Goal: Task Accomplishment & Management: Complete application form

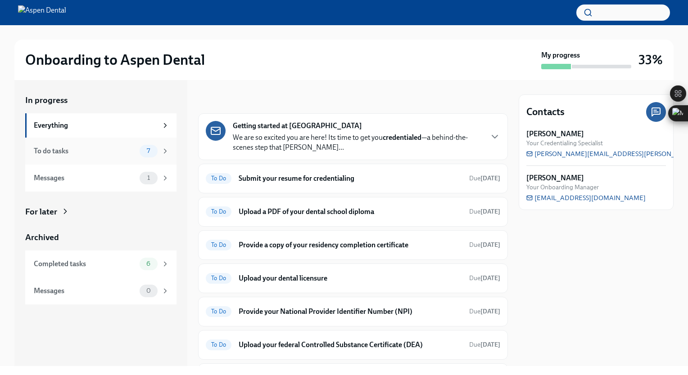
click at [168, 148] on icon at bounding box center [165, 151] width 8 height 8
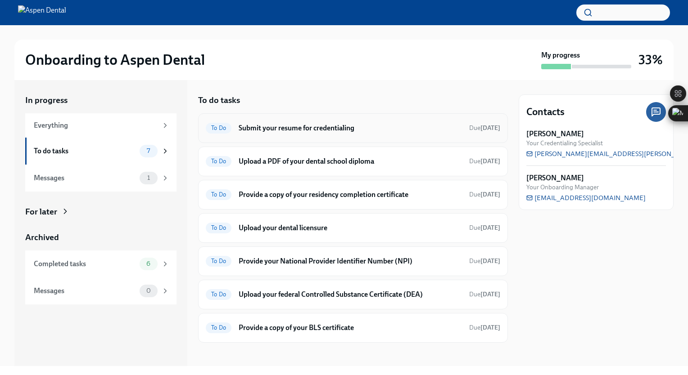
click at [269, 130] on h6 "Submit your resume for credentialing" at bounding box center [349, 128] width 223 height 10
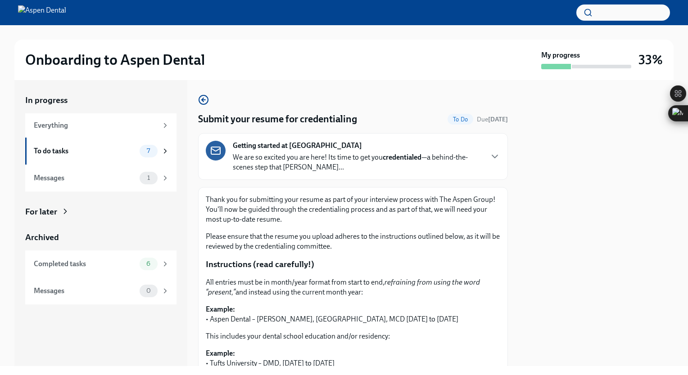
scroll to position [250, 0]
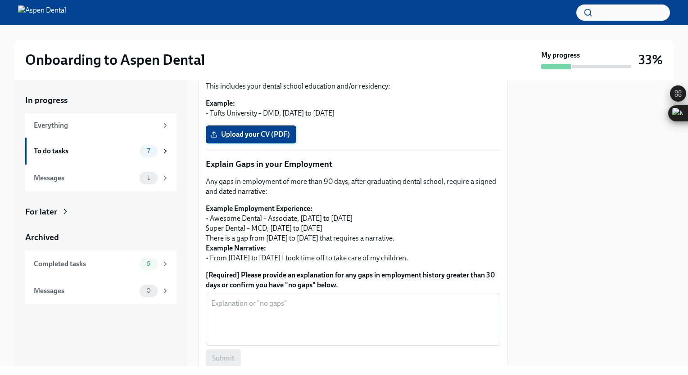
click at [234, 128] on label "Upload your CV (PDF)" at bounding box center [251, 135] width 90 height 18
click at [0, 0] on input "Upload your CV (PDF)" at bounding box center [0, 0] width 0 height 0
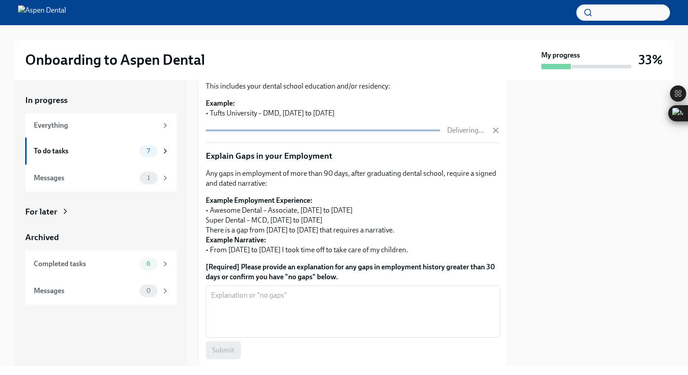
drag, startPoint x: 504, startPoint y: 264, endPoint x: 553, endPoint y: 324, distance: 77.8
click at [553, 324] on div at bounding box center [595, 223] width 155 height 286
click at [564, 247] on div at bounding box center [595, 223] width 155 height 286
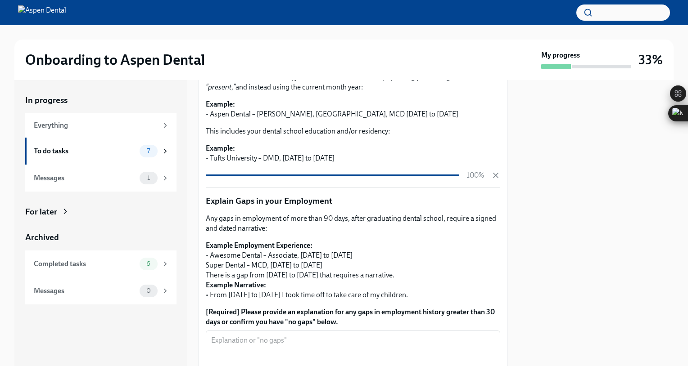
scroll to position [335, 0]
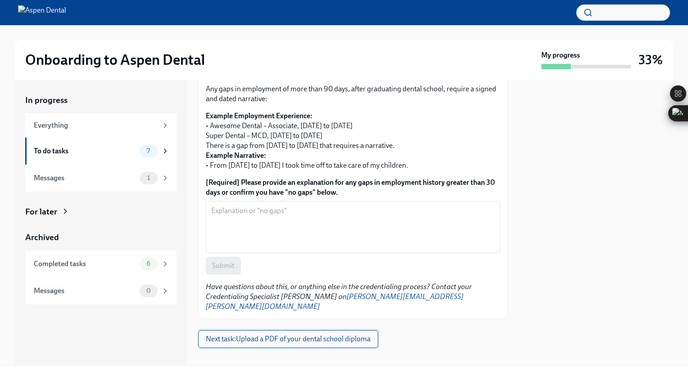
click at [299, 335] on span "Next task : Upload a PDF of your dental school diploma" at bounding box center [288, 339] width 165 height 9
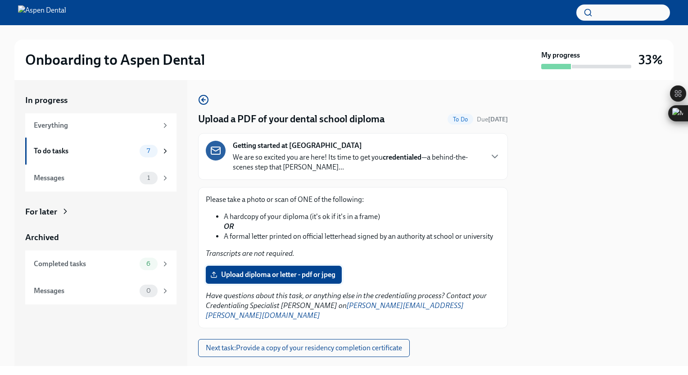
click at [266, 276] on span "Upload diploma or letter - pdf or jpeg" at bounding box center [273, 274] width 123 height 9
click at [0, 0] on input "Upload diploma or letter - pdf or jpeg" at bounding box center [0, 0] width 0 height 0
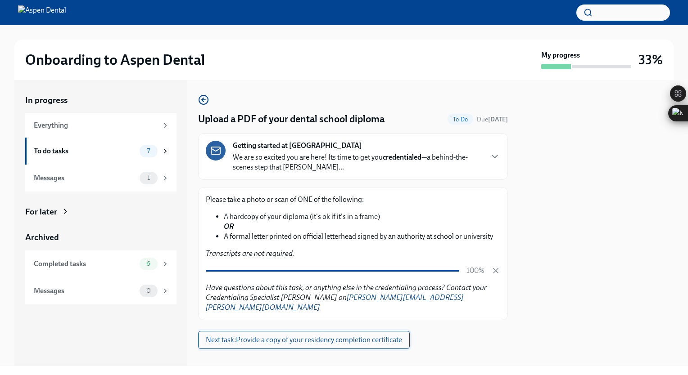
click at [315, 336] on span "Next task : Provide a copy of your residency completion certificate" at bounding box center [304, 340] width 196 height 9
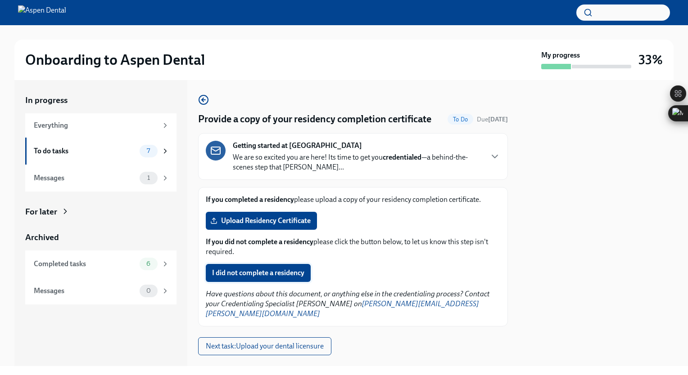
click at [278, 278] on span "I did not complete a residency" at bounding box center [258, 273] width 92 height 9
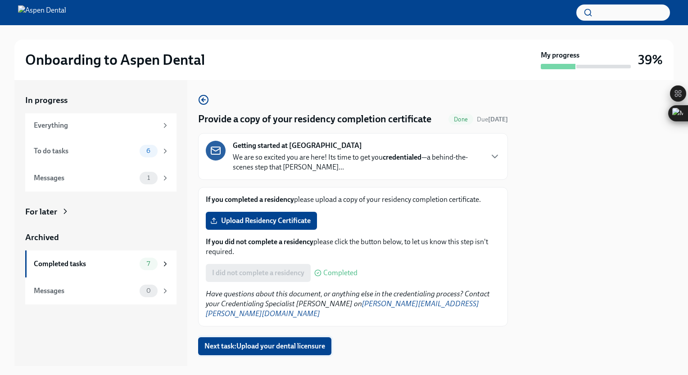
click at [258, 351] on span "Next task : Upload your dental licensure" at bounding box center [264, 346] width 121 height 9
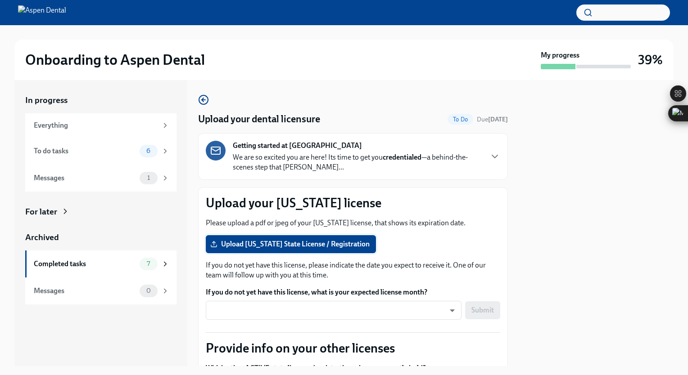
click at [243, 248] on span "Upload [US_STATE] State License / Registration" at bounding box center [290, 244] width 157 height 9
click at [0, 0] on input "Upload [US_STATE] State License / Registration" at bounding box center [0, 0] width 0 height 0
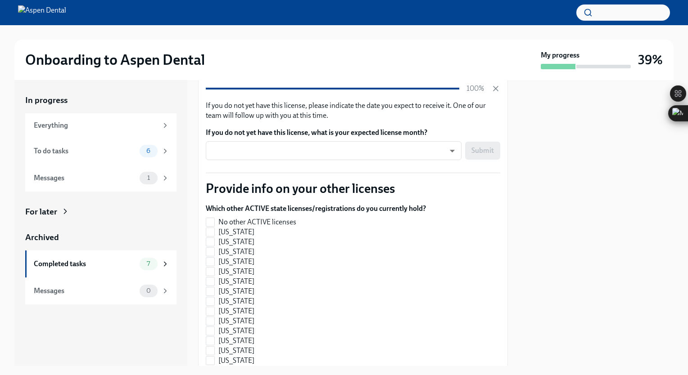
scroll to position [136, 0]
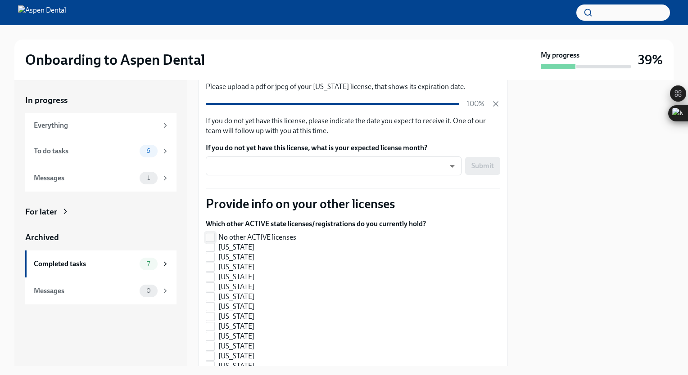
click at [216, 236] on label "No other ACTIVE licenses" at bounding box center [312, 238] width 213 height 10
click at [214, 236] on input "No other ACTIVE licenses" at bounding box center [210, 238] width 8 height 8
checkbox input "true"
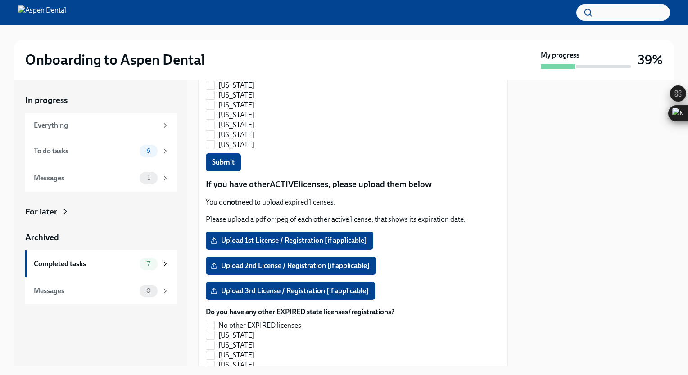
scroll to position [773, 0]
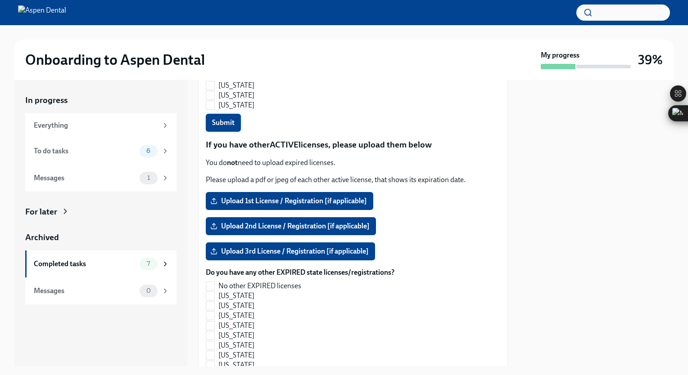
click at [220, 120] on span "Submit" at bounding box center [223, 122] width 22 height 9
click at [479, 213] on div "Upload your [US_STATE] license Please upload a pdf or jpeg of your [US_STATE] l…" at bounding box center [353, 141] width 294 height 1441
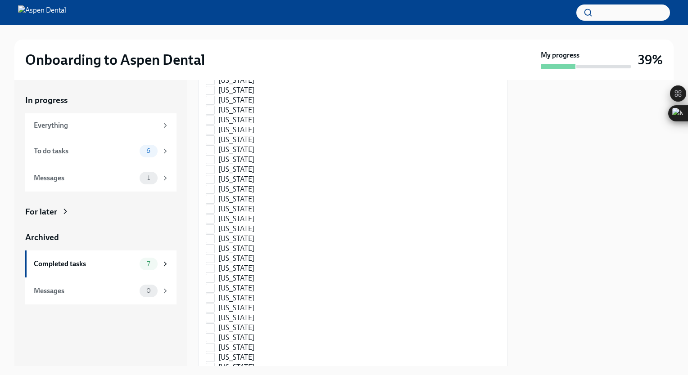
scroll to position [0, 0]
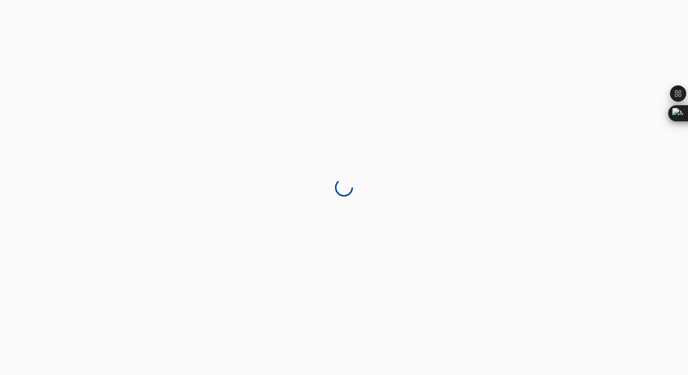
drag, startPoint x: 504, startPoint y: 235, endPoint x: 507, endPoint y: 302, distance: 67.6
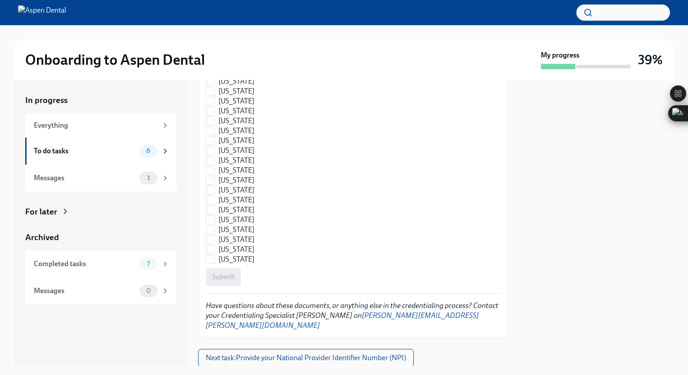
scroll to position [1332, 0]
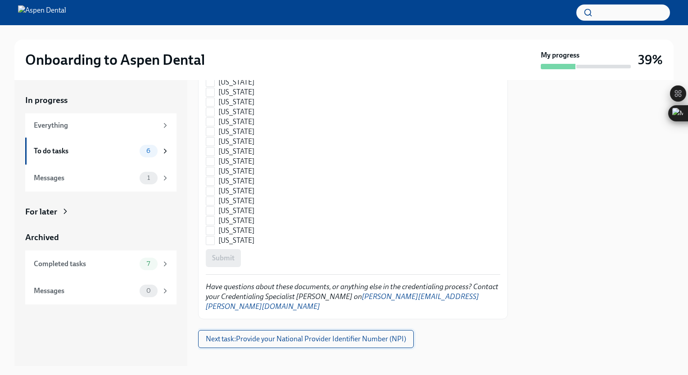
click at [363, 335] on span "Next task : Provide your National Provider Identifier Number (NPI)" at bounding box center [306, 339] width 200 height 9
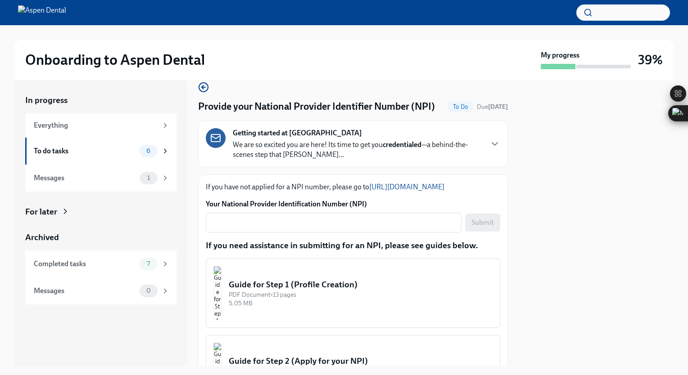
scroll to position [13, 0]
click at [261, 228] on div "x ​" at bounding box center [334, 222] width 256 height 20
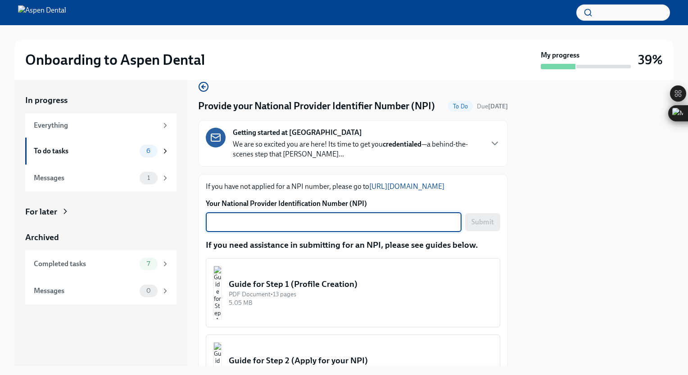
drag, startPoint x: 261, startPoint y: 228, endPoint x: 229, endPoint y: 238, distance: 33.6
click at [229, 228] on textarea "Your National Provider Identification Number (NPI)" at bounding box center [333, 222] width 245 height 11
paste textarea "1275334344"
type textarea "1275334344"
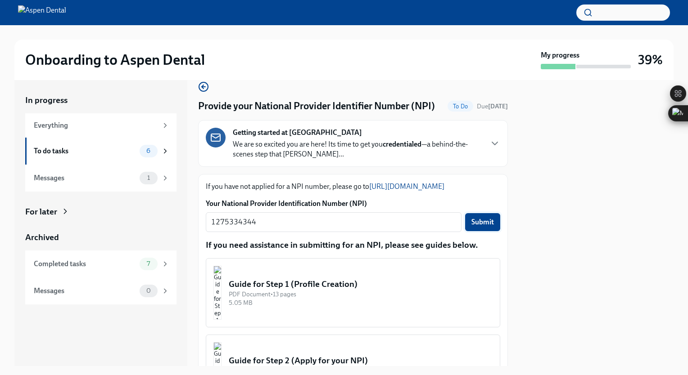
click at [483, 227] on span "Submit" at bounding box center [482, 222] width 22 height 9
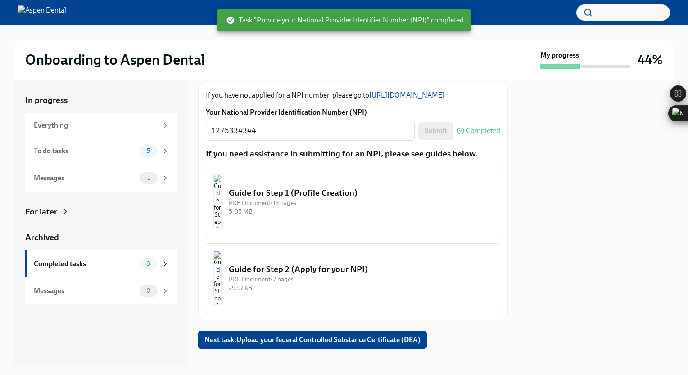
scroll to position [128, 0]
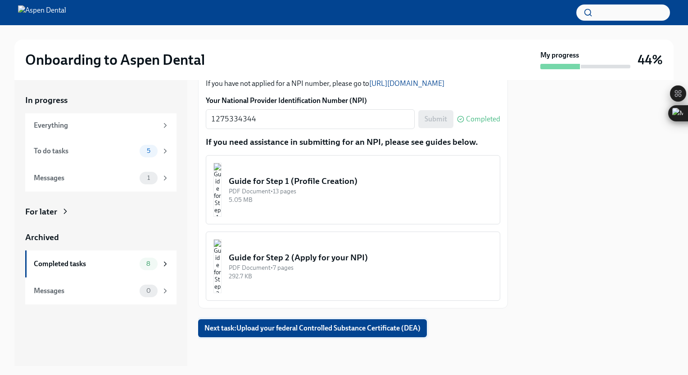
click at [362, 332] on span "Next task : Upload your federal Controlled Substance Certificate (DEA)" at bounding box center [312, 328] width 216 height 9
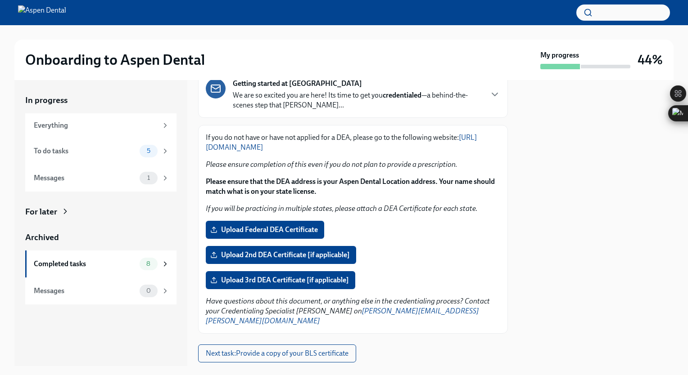
scroll to position [79, 0]
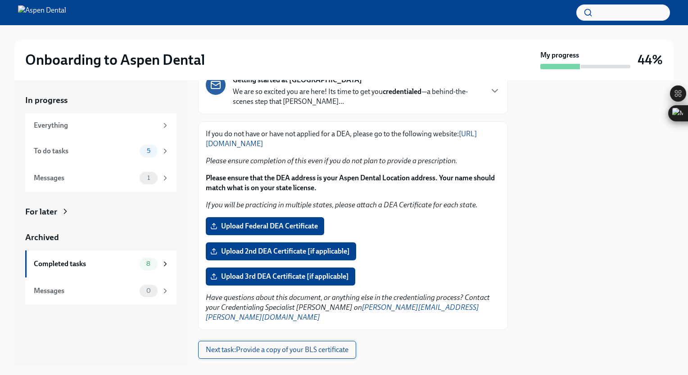
click at [285, 345] on button "Next task : Provide a copy of your BLS certificate" at bounding box center [277, 350] width 158 height 18
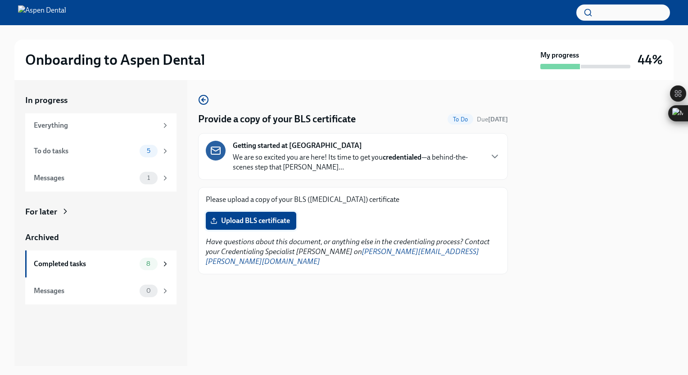
click at [243, 224] on span "Upload BLS certificate" at bounding box center [251, 220] width 78 height 9
click at [0, 0] on input "Upload BLS certificate" at bounding box center [0, 0] width 0 height 0
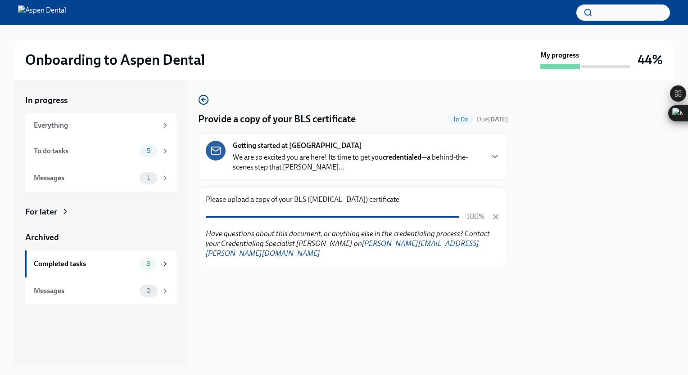
click at [576, 238] on div at bounding box center [595, 223] width 155 height 286
click at [443, 316] on div "Provide a copy of your BLS certificate To Do Due [DATE] Getting started at [GEO…" at bounding box center [353, 223] width 310 height 286
click at [200, 100] on icon "button" at bounding box center [203, 99] width 11 height 11
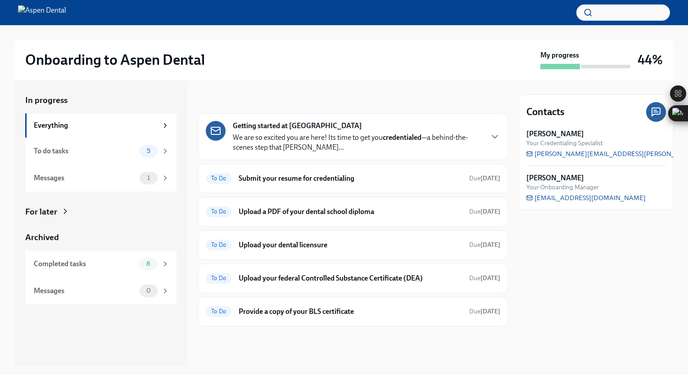
click at [624, 291] on div "Contacts [PERSON_NAME] Your Credentialing Specialist [PERSON_NAME][EMAIL_ADDRES…" at bounding box center [595, 223] width 155 height 286
click at [147, 151] on span "5" at bounding box center [148, 151] width 14 height 7
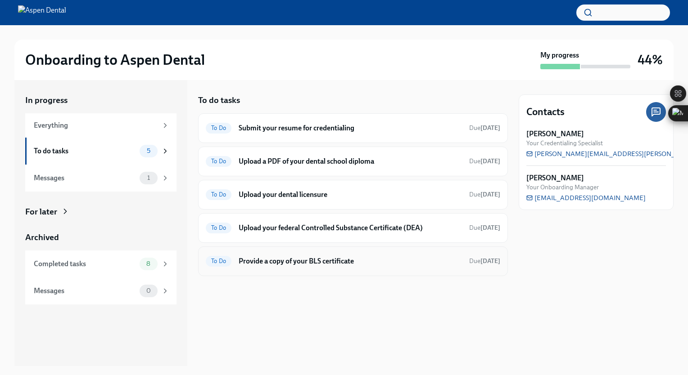
click at [235, 258] on div "To Do Provide a copy of your BLS certificate Due [DATE]" at bounding box center [353, 261] width 294 height 14
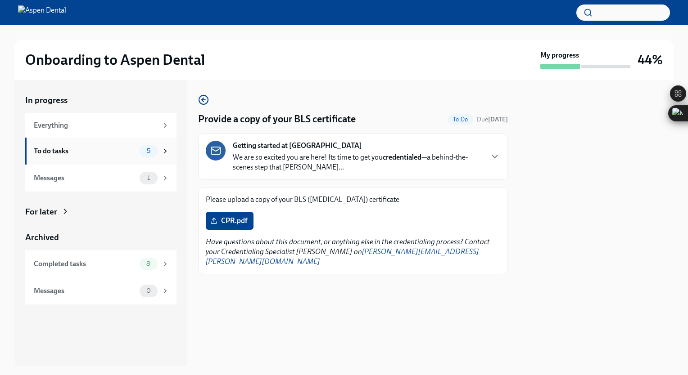
click at [164, 154] on icon at bounding box center [165, 151] width 8 height 8
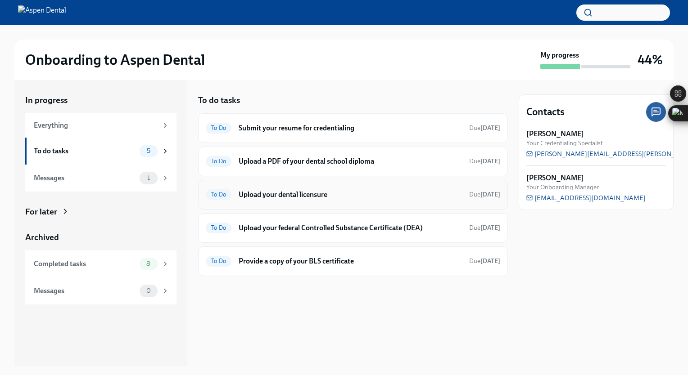
click at [247, 195] on h6 "Upload your dental licensure" at bounding box center [349, 195] width 223 height 10
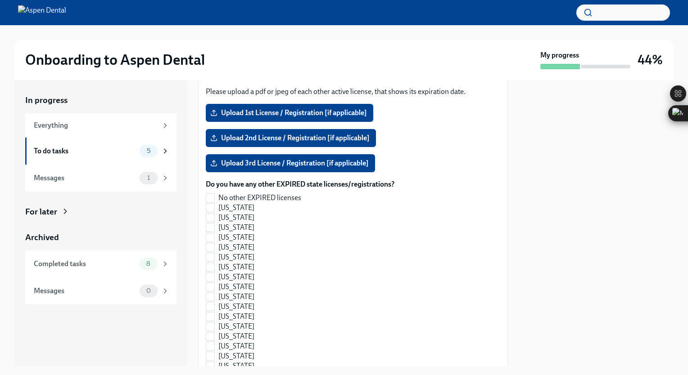
scroll to position [822, 0]
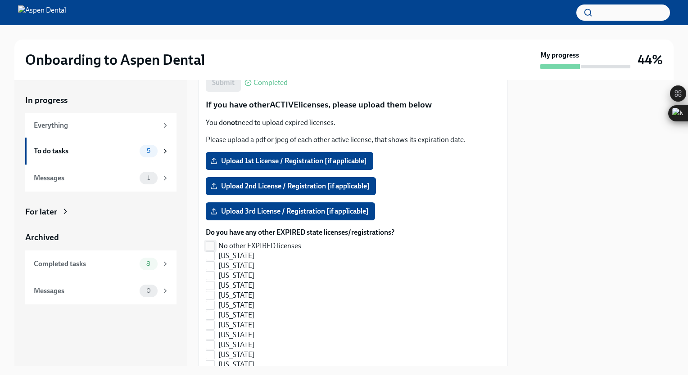
click at [212, 244] on input "No other EXPIRED licenses" at bounding box center [210, 246] width 8 height 8
checkbox input "true"
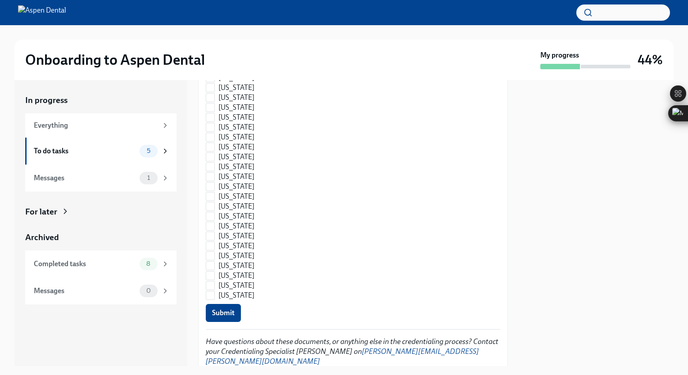
scroll to position [1286, 0]
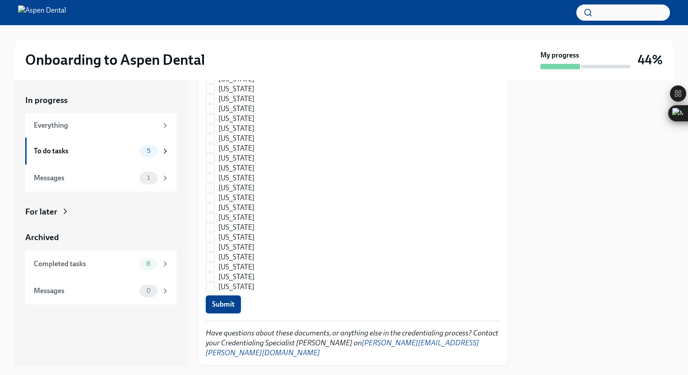
click at [221, 309] on button "Submit" at bounding box center [223, 305] width 35 height 18
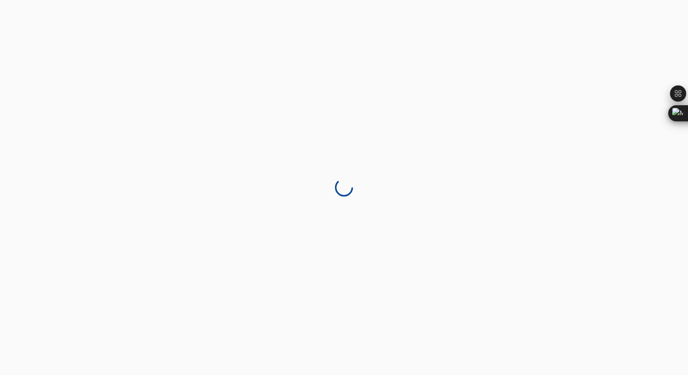
drag, startPoint x: 506, startPoint y: 341, endPoint x: 506, endPoint y: 358, distance: 17.1
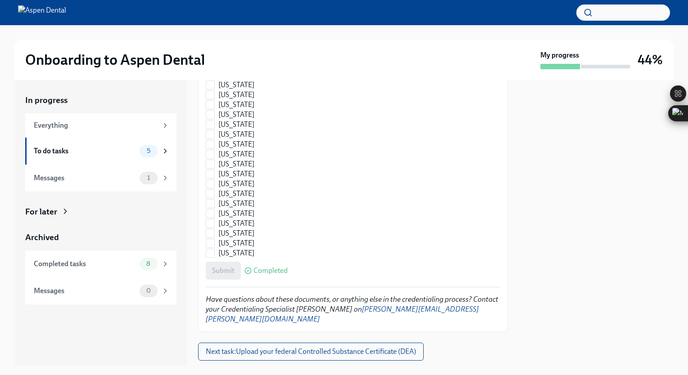
scroll to position [1332, 0]
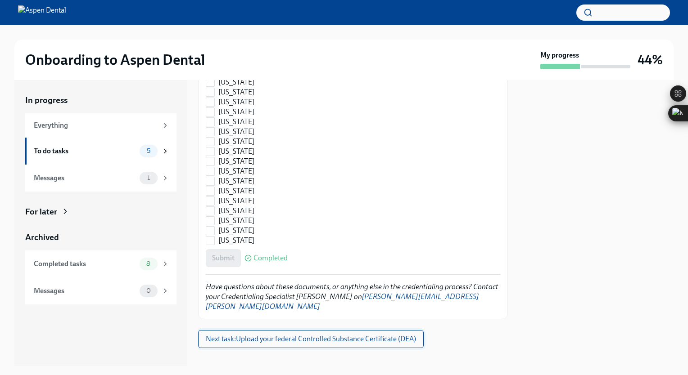
click at [308, 335] on span "Next task : Upload your federal Controlled Substance Certificate (DEA)" at bounding box center [311, 339] width 210 height 9
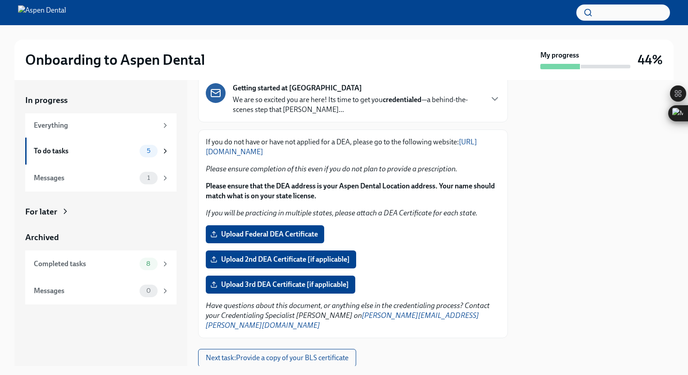
scroll to position [90, 0]
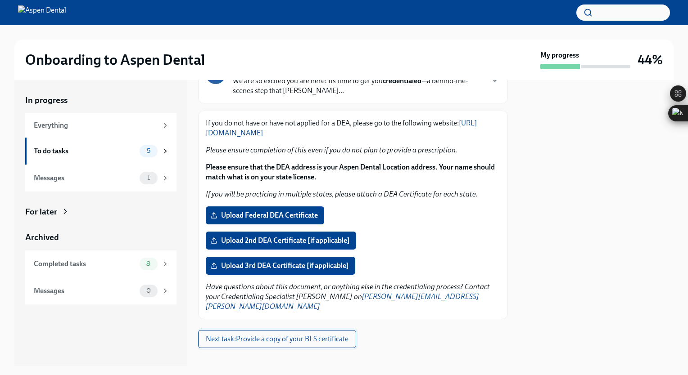
click at [320, 335] on span "Next task : Provide a copy of your BLS certificate" at bounding box center [277, 339] width 143 height 9
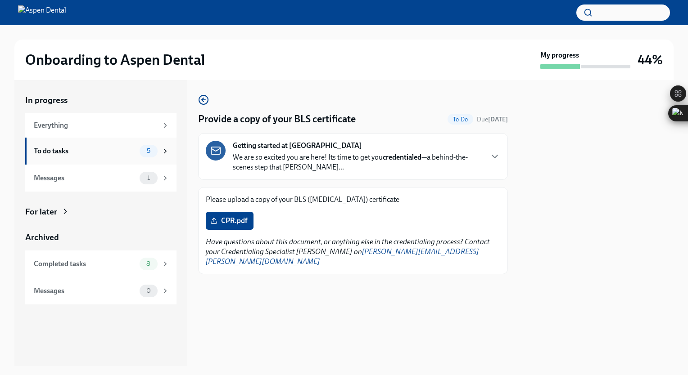
click at [168, 153] on icon at bounding box center [165, 151] width 8 height 8
